Goal: Information Seeking & Learning: Learn about a topic

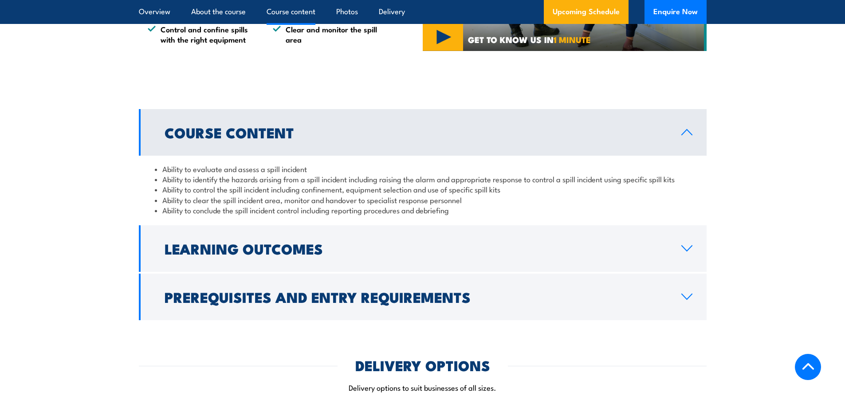
scroll to position [621, 0]
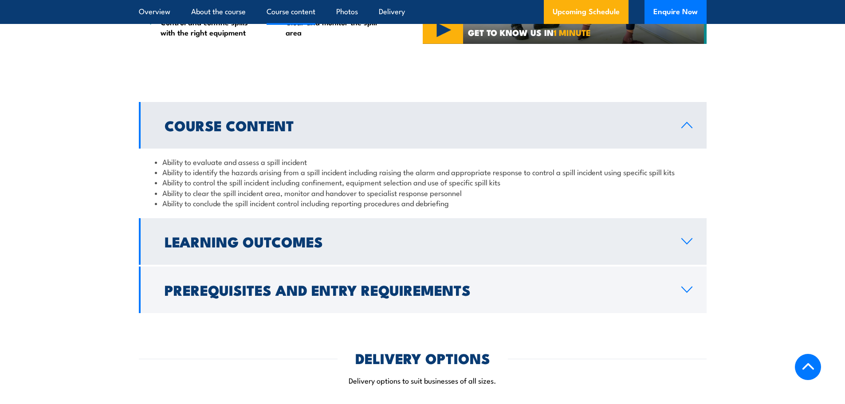
click at [689, 246] on link "Learning Outcomes" at bounding box center [423, 241] width 568 height 47
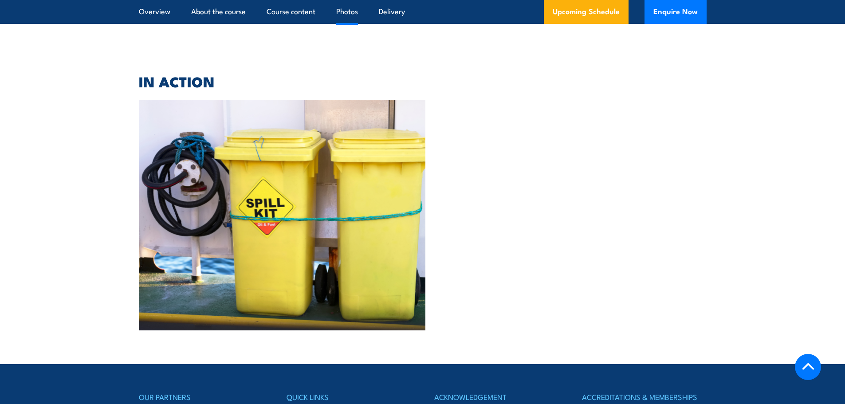
scroll to position [1775, 0]
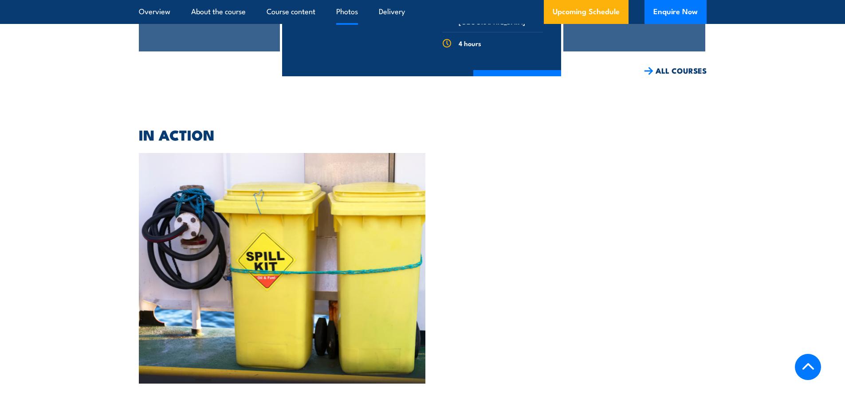
click at [288, 237] on img at bounding box center [282, 268] width 287 height 231
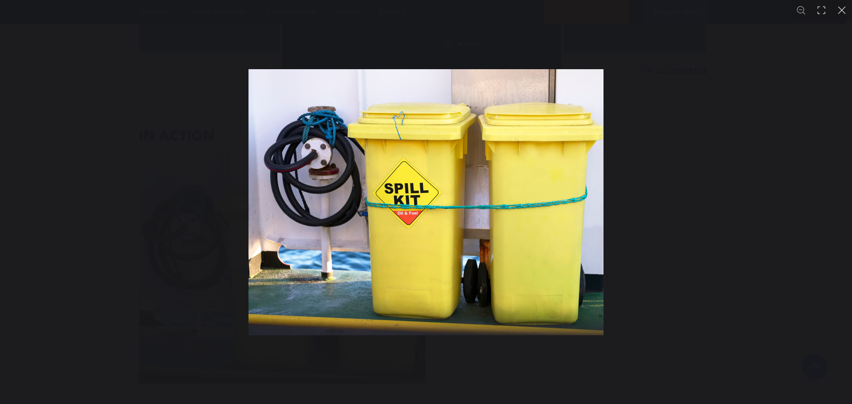
click at [491, 255] on img "You can close this modal content with the ESC key" at bounding box center [426, 202] width 355 height 266
click at [845, 14] on button "You can close this modal content with the ESC key" at bounding box center [842, 10] width 20 height 20
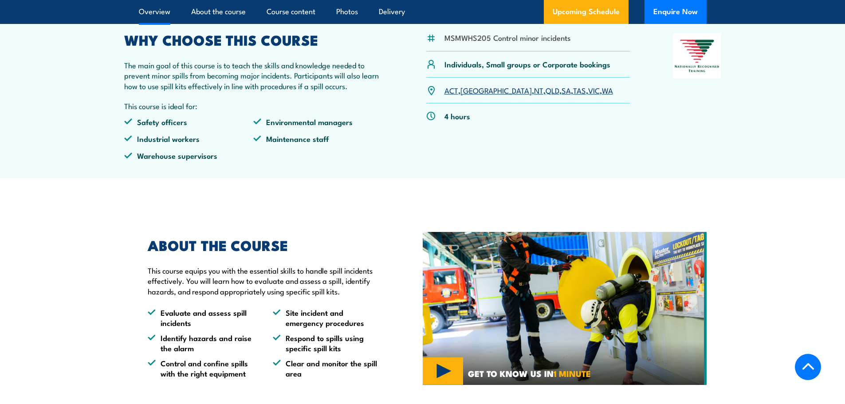
scroll to position [222, 0]
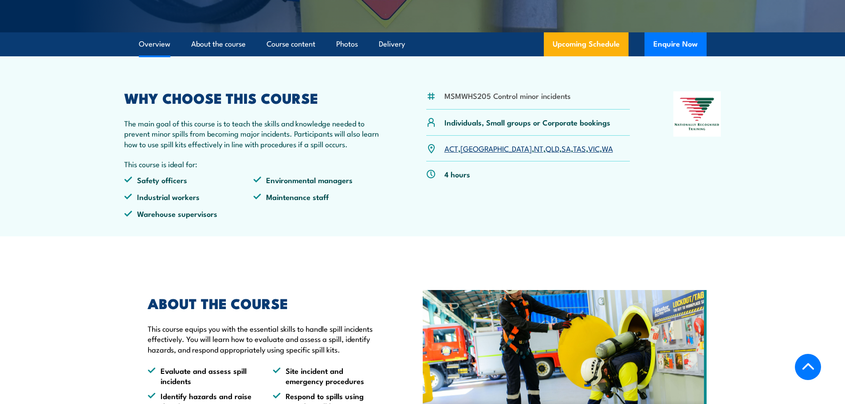
click at [471, 152] on link "[GEOGRAPHIC_DATA]" at bounding box center [496, 148] width 71 height 11
